Goal: Task Accomplishment & Management: Manage account settings

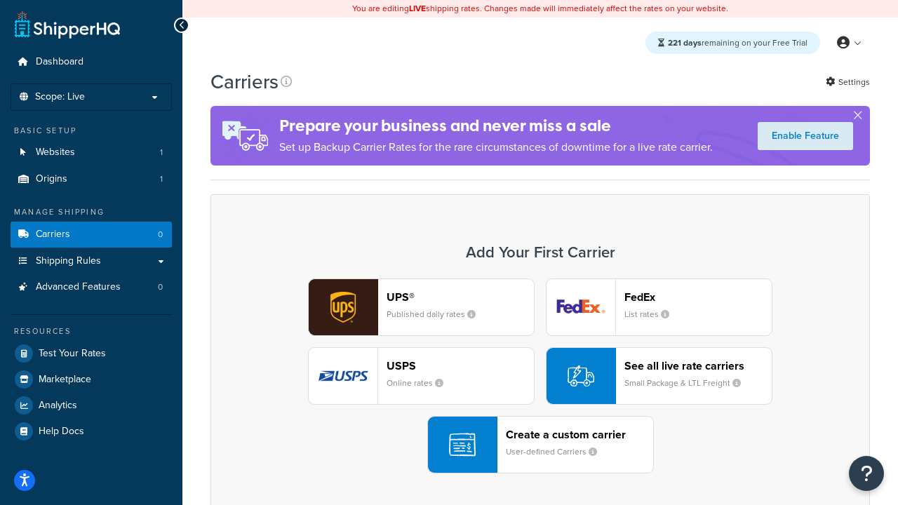
click at [540, 376] on div "UPS® Published daily rates FedEx List rates USPS Online rates See all live rate…" at bounding box center [540, 376] width 630 height 195
click at [698, 297] on header "FedEx" at bounding box center [697, 296] width 147 height 13
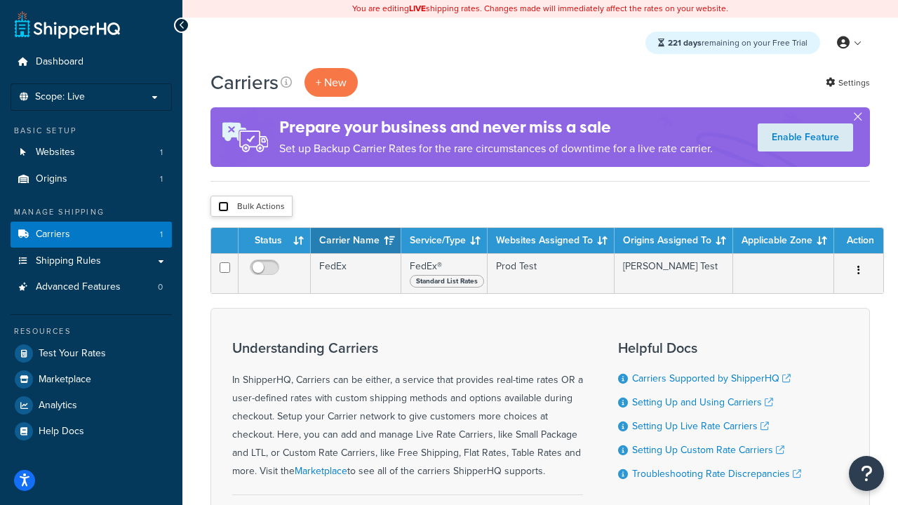
click at [223, 207] on input "checkbox" at bounding box center [223, 206] width 11 height 11
checkbox input "true"
click at [0, 0] on button "Delete" at bounding box center [0, 0] width 0 height 0
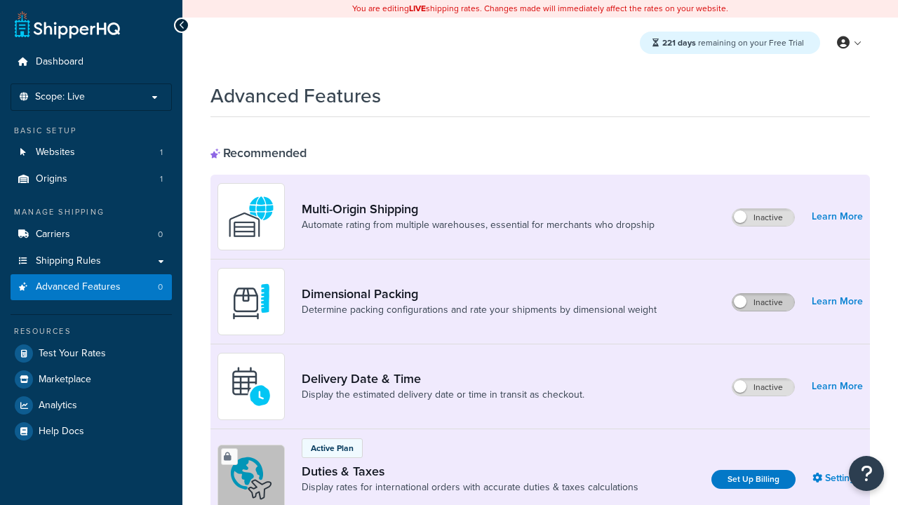
click at [763, 302] on label "Inactive" at bounding box center [764, 302] width 62 height 17
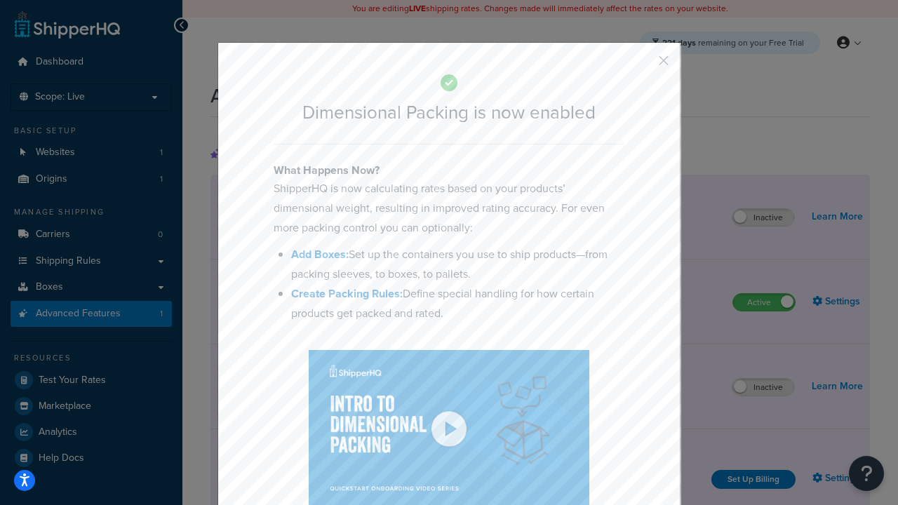
click at [643, 65] on button "button" at bounding box center [643, 66] width 4 height 4
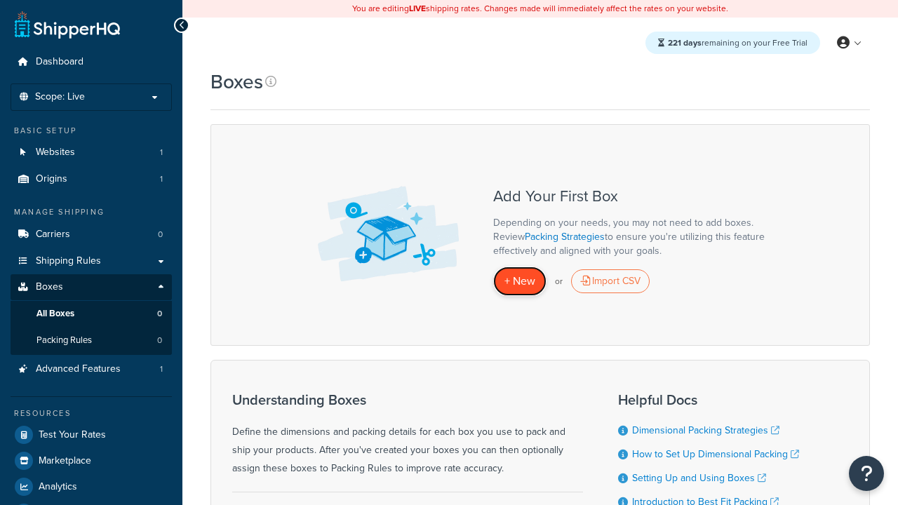
click at [520, 281] on span "+ New" at bounding box center [519, 281] width 31 height 16
